Goal: Task Accomplishment & Management: Use online tool/utility

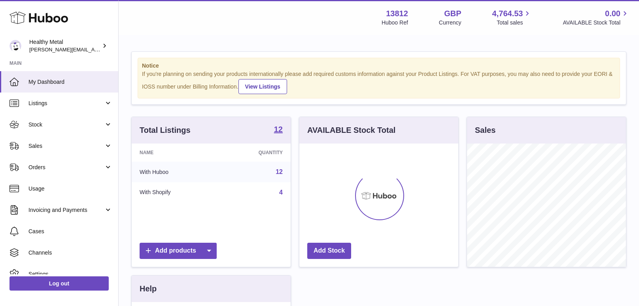
scroll to position [123, 159]
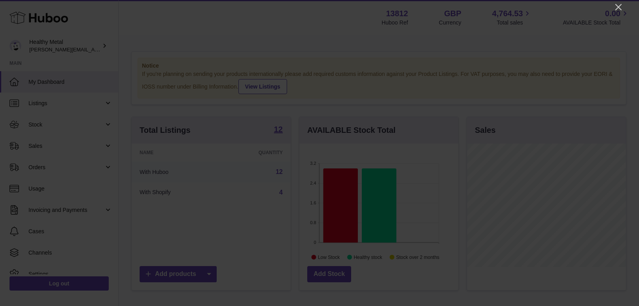
click at [613, 3] on div at bounding box center [319, 153] width 639 height 306
click at [616, 6] on icon "Close" at bounding box center [618, 6] width 9 height 9
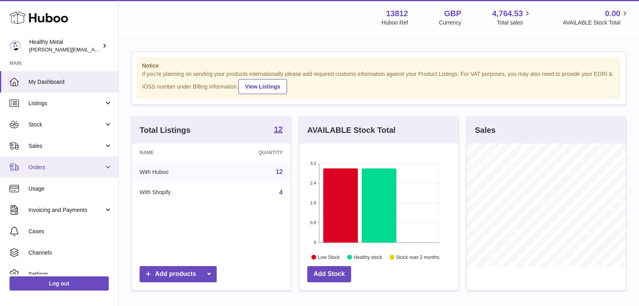
click at [73, 162] on link "Orders" at bounding box center [59, 167] width 118 height 21
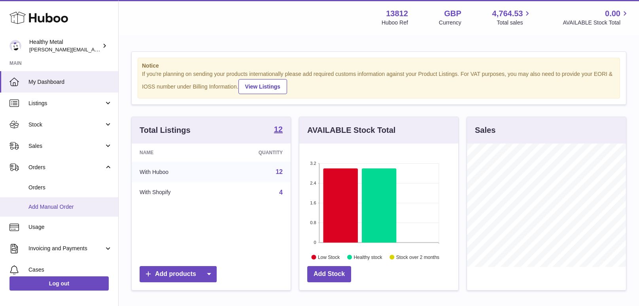
click at [66, 214] on link "Add Manual Order" at bounding box center [59, 206] width 118 height 19
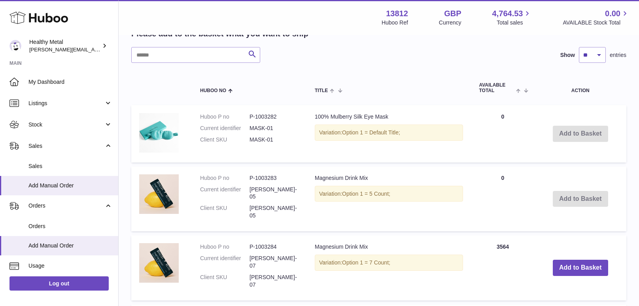
scroll to position [163, 0]
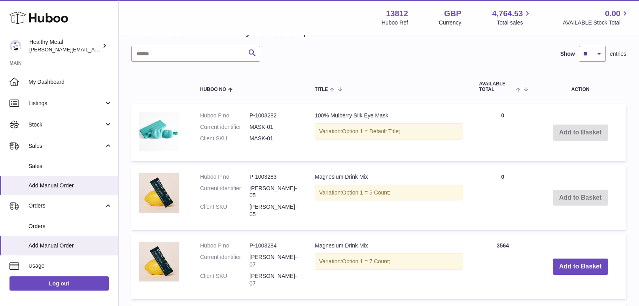
click at [539, 204] on td "Add to Basket" at bounding box center [580, 197] width 92 height 65
click at [584, 190] on td "Add to Basket" at bounding box center [580, 197] width 92 height 65
drag, startPoint x: 517, startPoint y: 194, endPoint x: 551, endPoint y: 191, distance: 34.1
click at [518, 194] on td "Quantity 0" at bounding box center [502, 197] width 63 height 65
click at [574, 190] on td "Add to Basket" at bounding box center [580, 197] width 92 height 65
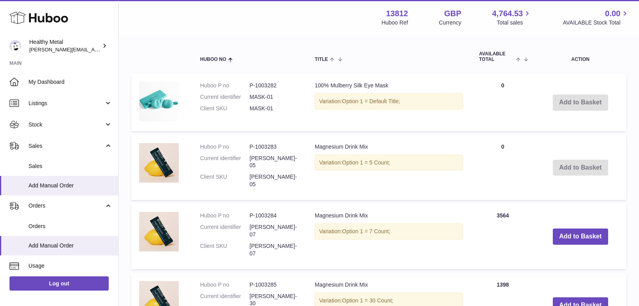
scroll to position [231, 0]
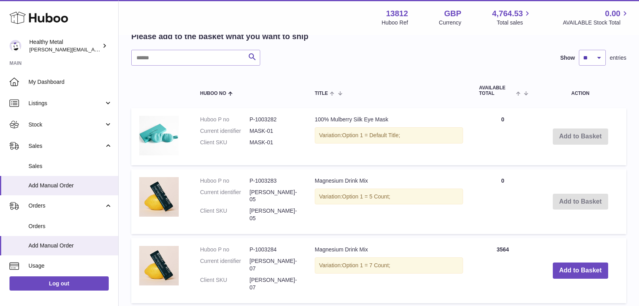
scroll to position [101, 0]
